Goal: Task Accomplishment & Management: Complete application form

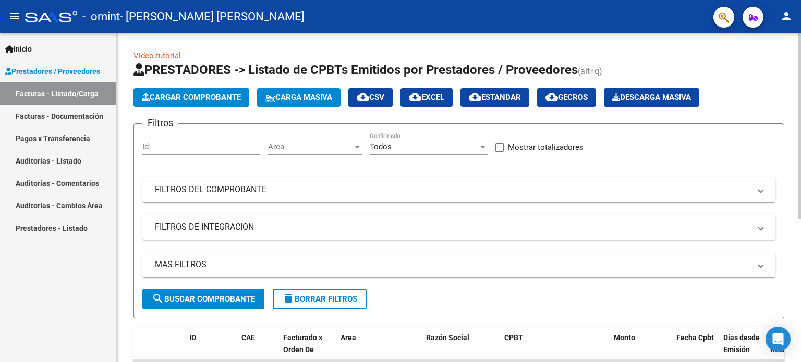
click at [202, 97] on span "Cargar Comprobante" at bounding box center [191, 97] width 99 height 9
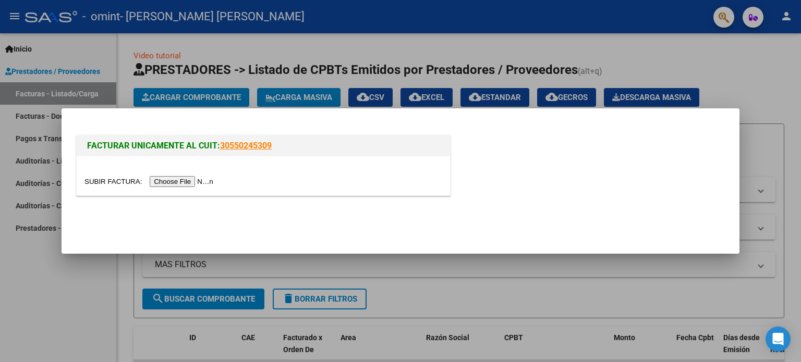
click at [201, 184] on input "file" at bounding box center [150, 181] width 132 height 11
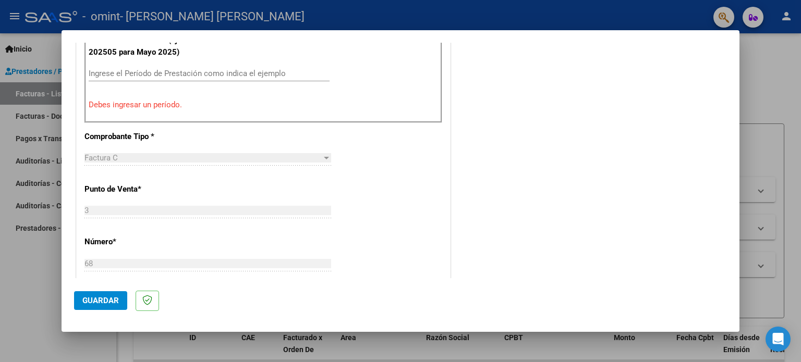
scroll to position [187, 0]
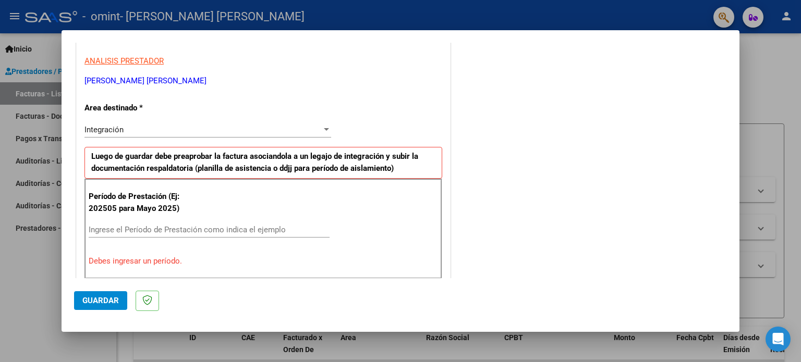
click at [128, 231] on input "Ingrese el Período de Prestación como indica el ejemplo" at bounding box center [209, 229] width 241 height 9
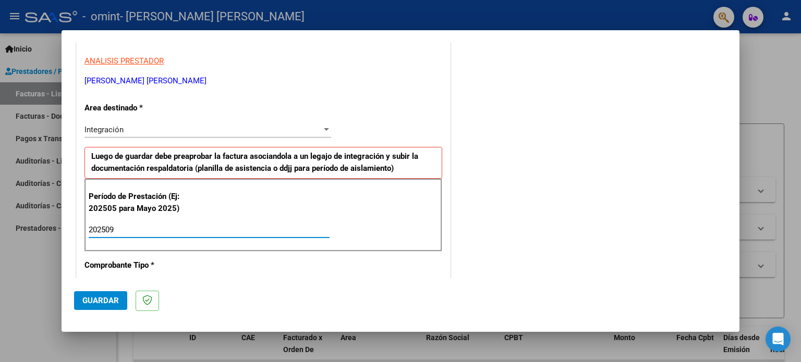
type input "202509"
click at [117, 302] on span "Guardar" at bounding box center [100, 300] width 37 height 9
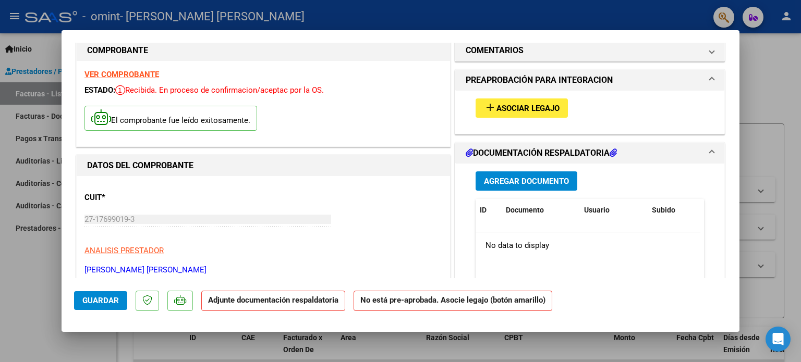
scroll to position [0, 0]
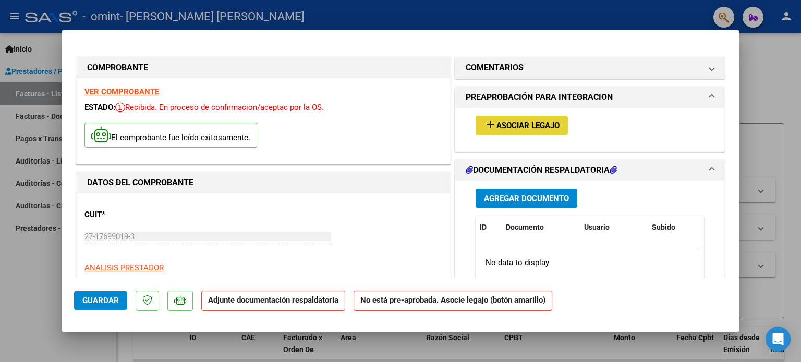
click at [513, 121] on span "Asociar Legajo" at bounding box center [528, 125] width 63 height 9
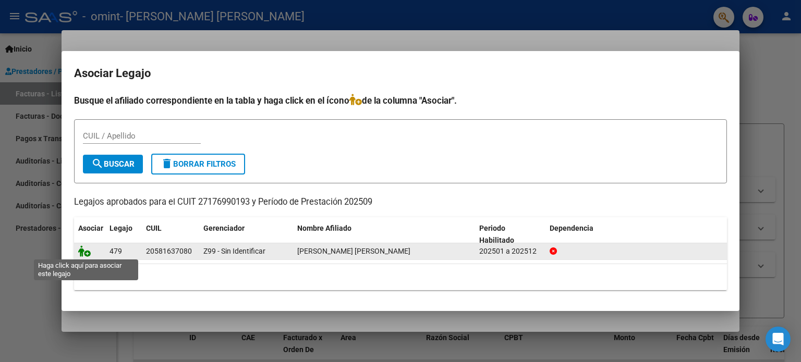
click at [90, 252] on icon at bounding box center [84, 251] width 13 height 11
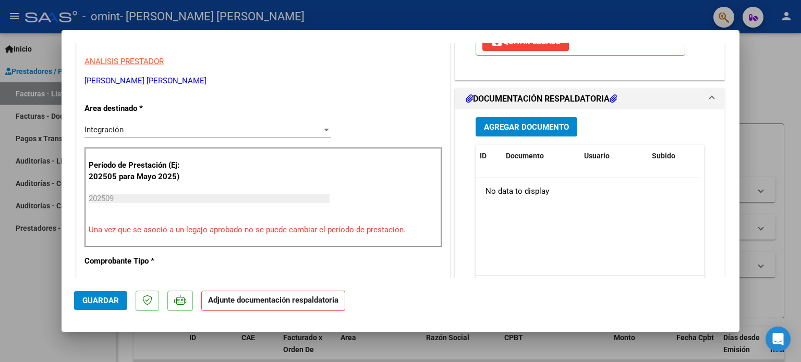
scroll to position [209, 0]
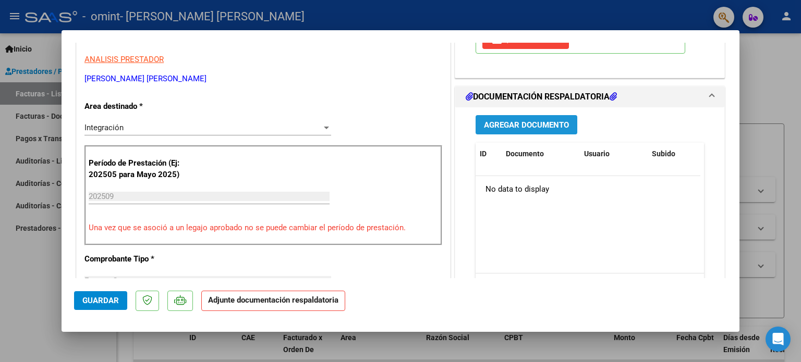
click at [536, 128] on span "Agregar Documento" at bounding box center [526, 124] width 85 height 9
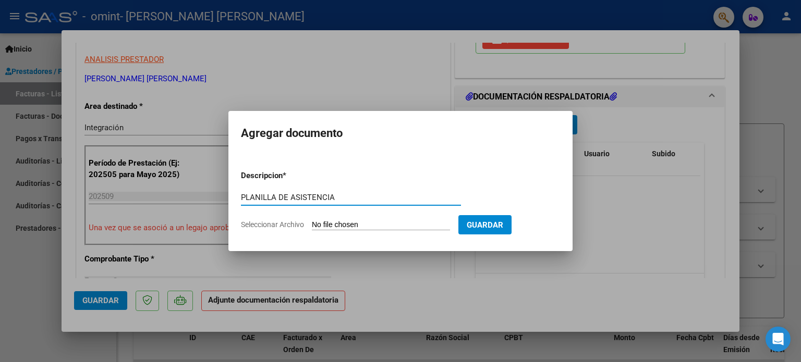
type input "PLANILLA DE ASISTENCIA"
click at [358, 223] on input "Seleccionar Archivo" at bounding box center [381, 226] width 138 height 10
type input "C:\fakepath\PLANILLA DE ASISTENCIA SEP.pdf"
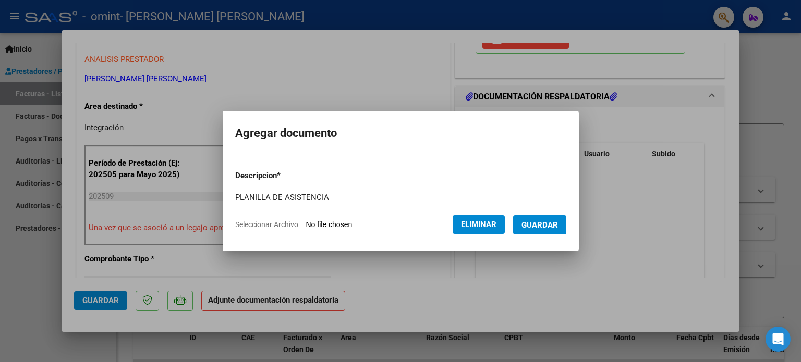
click at [539, 225] on span "Guardar" at bounding box center [540, 225] width 37 height 9
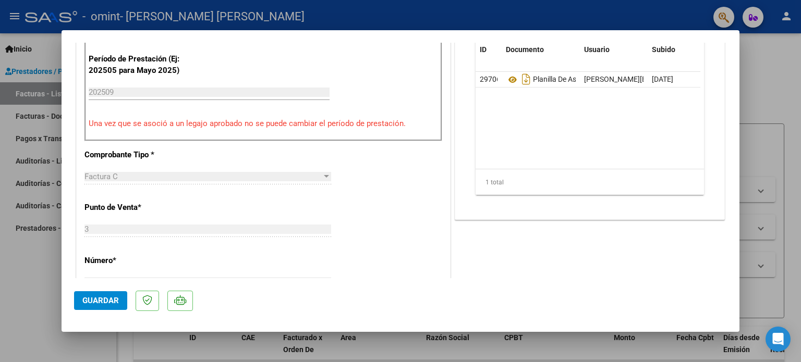
scroll to position [469, 0]
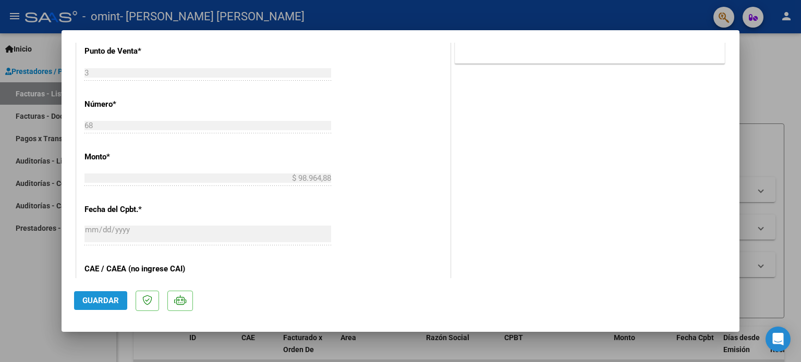
click at [107, 301] on span "Guardar" at bounding box center [100, 300] width 37 height 9
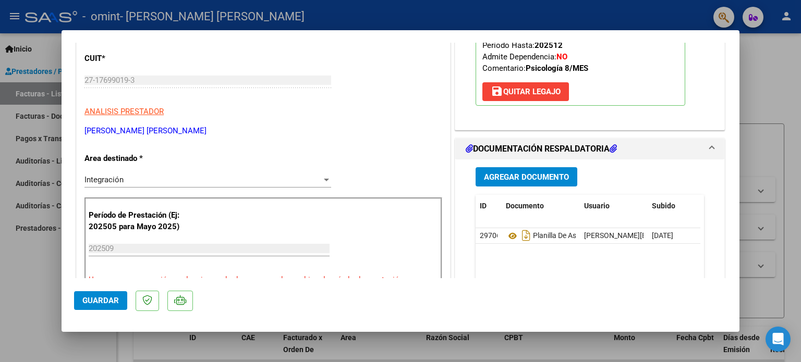
scroll to position [0, 0]
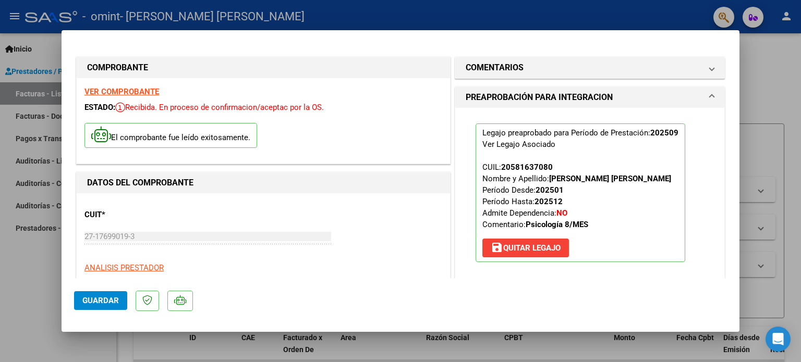
drag, startPoint x: 583, startPoint y: 41, endPoint x: 559, endPoint y: 46, distance: 24.0
click at [559, 46] on mat-dialog-container "COMPROBANTE VER COMPROBANTE ESTADO: Recibida. En proceso de confirmacion/acepta…" at bounding box center [401, 180] width 678 height 301
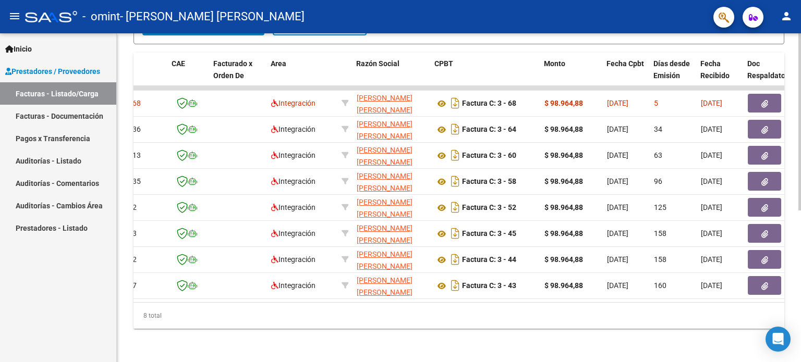
scroll to position [0, 74]
